Goal: Task Accomplishment & Management: Manage account settings

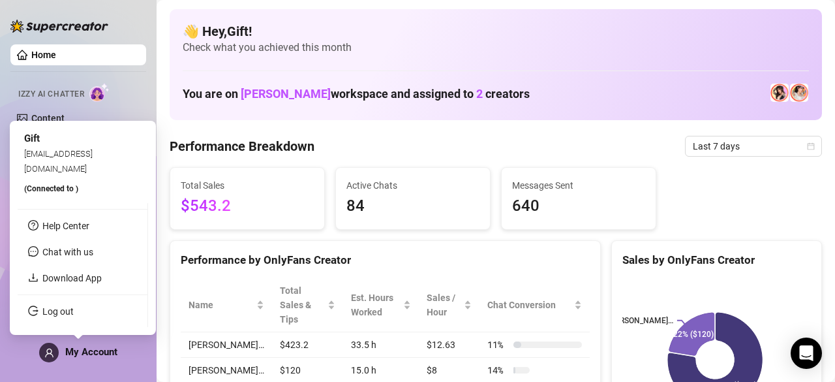
click at [46, 353] on icon "user" at bounding box center [49, 353] width 10 height 10
click at [55, 309] on link "Log out" at bounding box center [57, 311] width 31 height 10
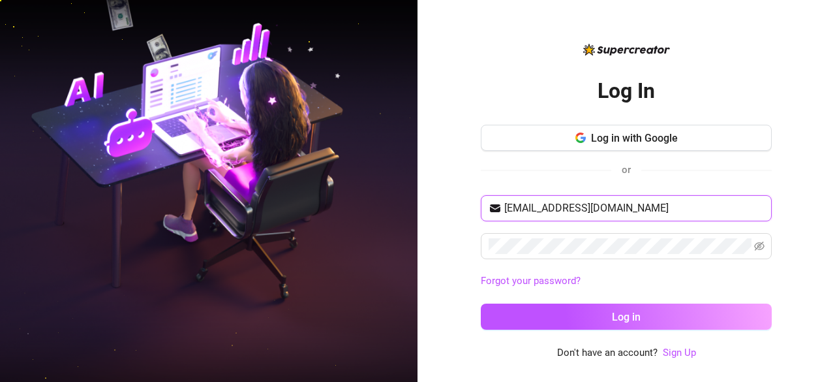
click at [637, 201] on input "[EMAIL_ADDRESS][DOMAIN_NAME]" at bounding box center [634, 208] width 260 height 16
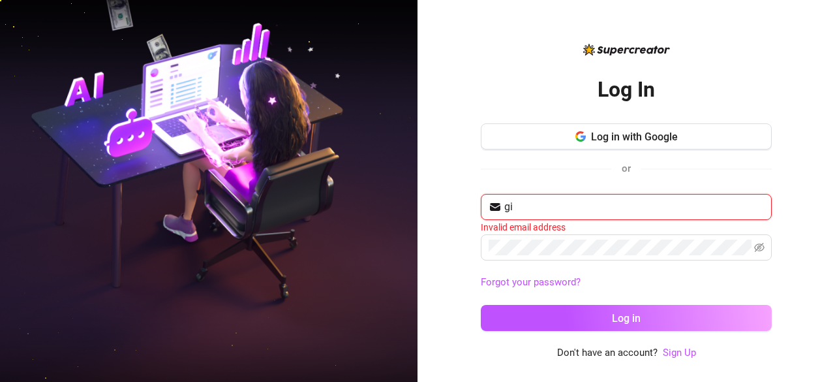
type input "g"
type input "s"
type input "c"
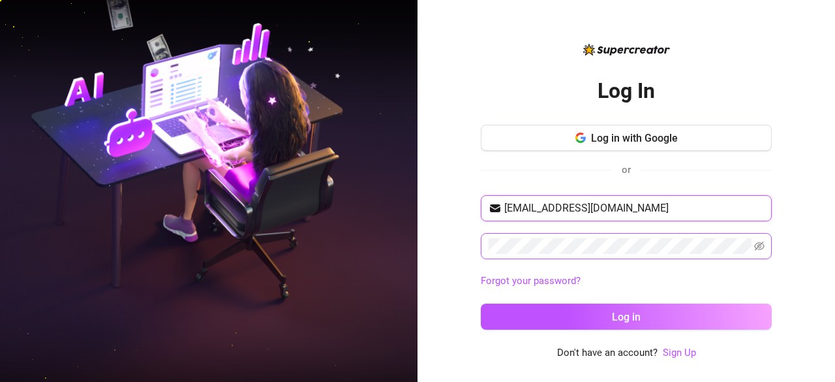
type input "[EMAIL_ADDRESS][DOMAIN_NAME]"
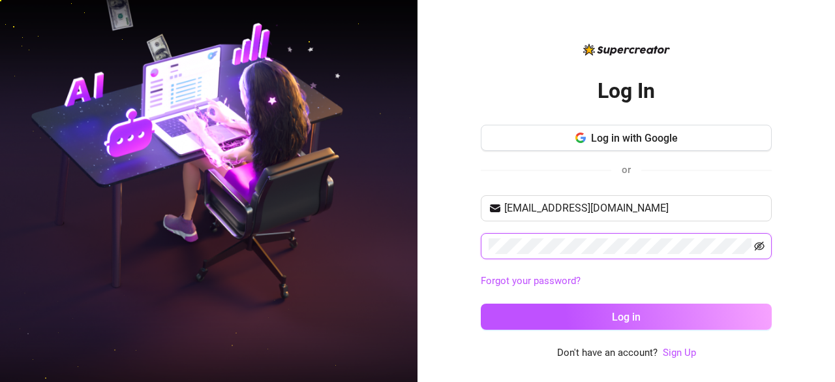
click at [760, 249] on icon "eye-invisible" at bounding box center [759, 245] width 10 height 9
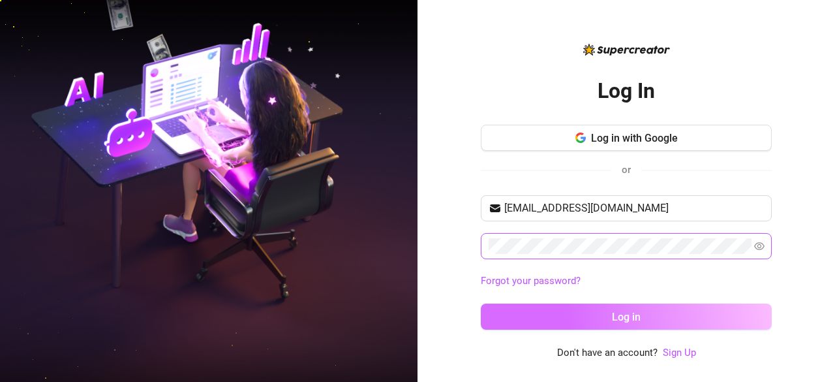
click at [714, 314] on button "Log in" at bounding box center [626, 316] width 291 height 26
